Goal: Task Accomplishment & Management: Use online tool/utility

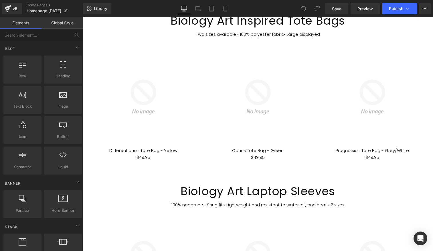
scroll to position [194, 0]
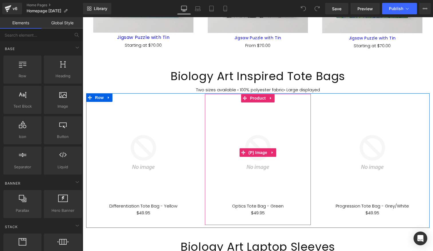
click at [294, 113] on img at bounding box center [258, 153] width 100 height 100
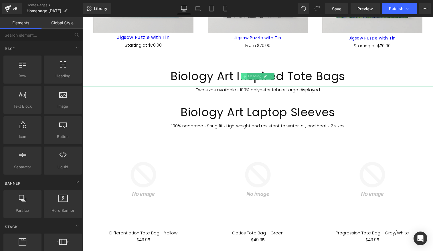
click at [242, 74] on span at bounding box center [244, 76] width 6 height 7
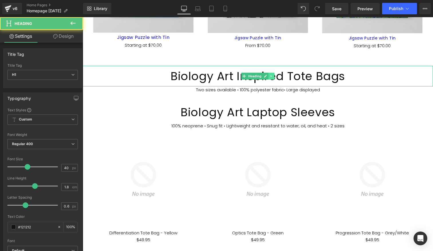
click at [270, 76] on icon at bounding box center [271, 75] width 3 height 3
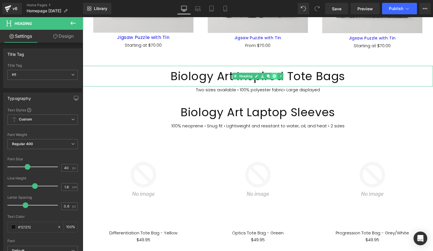
click at [276, 76] on icon at bounding box center [274, 75] width 3 height 3
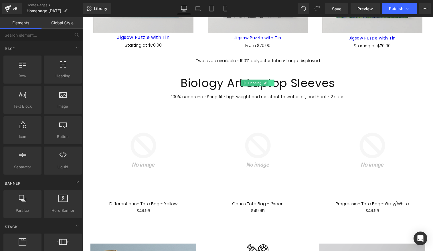
click at [272, 83] on icon at bounding box center [271, 83] width 1 height 2
click at [275, 83] on icon at bounding box center [274, 82] width 3 height 3
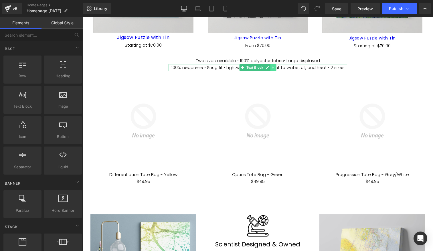
click at [272, 68] on icon at bounding box center [273, 67] width 3 height 3
click at [276, 68] on icon at bounding box center [276, 67] width 3 height 3
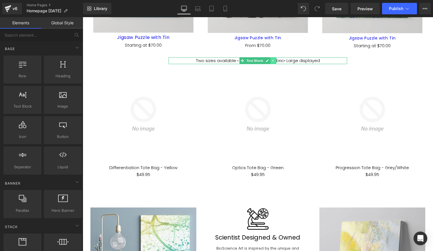
click at [274, 62] on icon at bounding box center [273, 60] width 3 height 3
click at [276, 62] on icon at bounding box center [276, 60] width 3 height 3
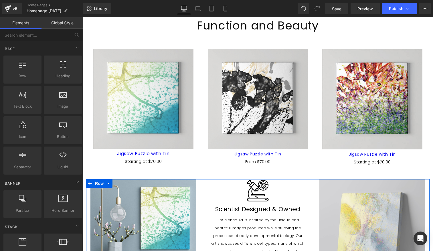
scroll to position [0, 0]
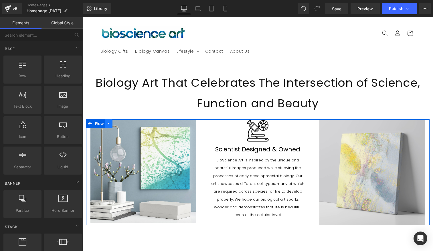
click at [108, 122] on icon at bounding box center [109, 123] width 4 height 4
click at [123, 122] on icon at bounding box center [124, 124] width 4 height 4
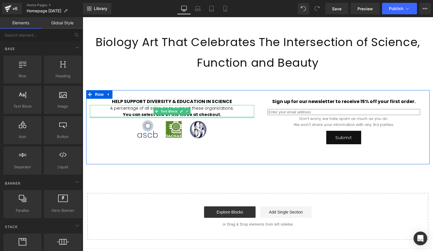
scroll to position [48, 0]
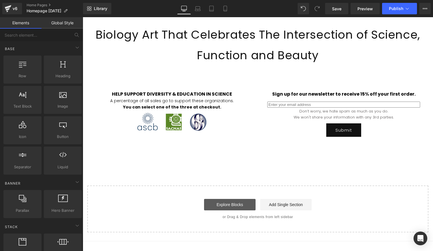
click at [245, 205] on link "Explore Blocks" at bounding box center [230, 204] width 52 height 11
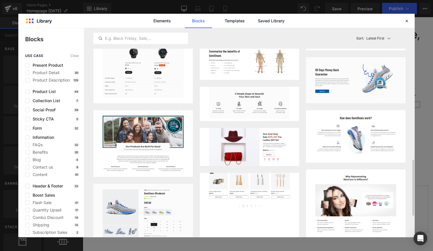
scroll to position [0, 0]
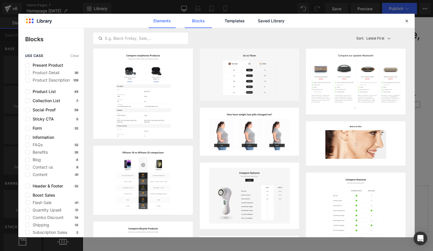
click at [165, 24] on link "Elements" at bounding box center [162, 21] width 27 height 14
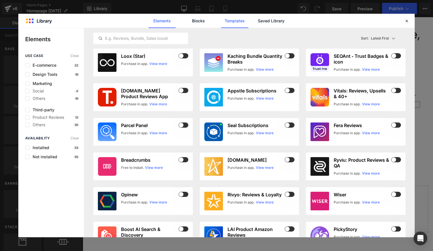
click at [230, 22] on link "Templates" at bounding box center [234, 21] width 27 height 14
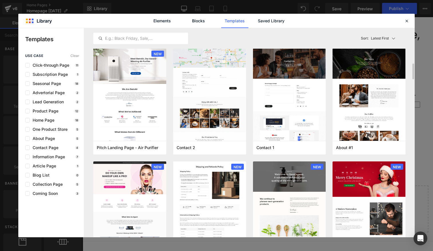
scroll to position [453, 0]
